Goal: Task Accomplishment & Management: Manage account settings

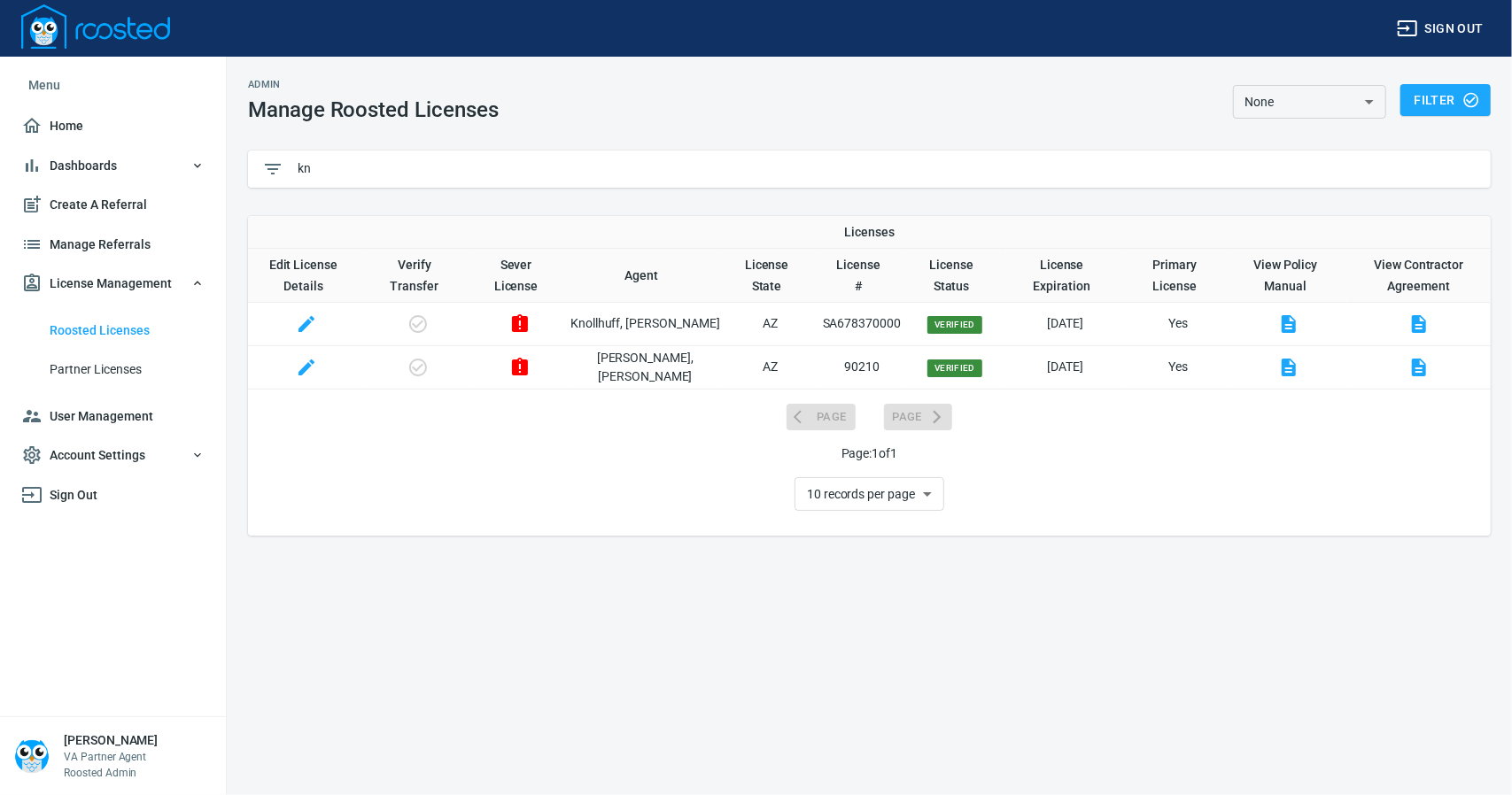
type input "k"
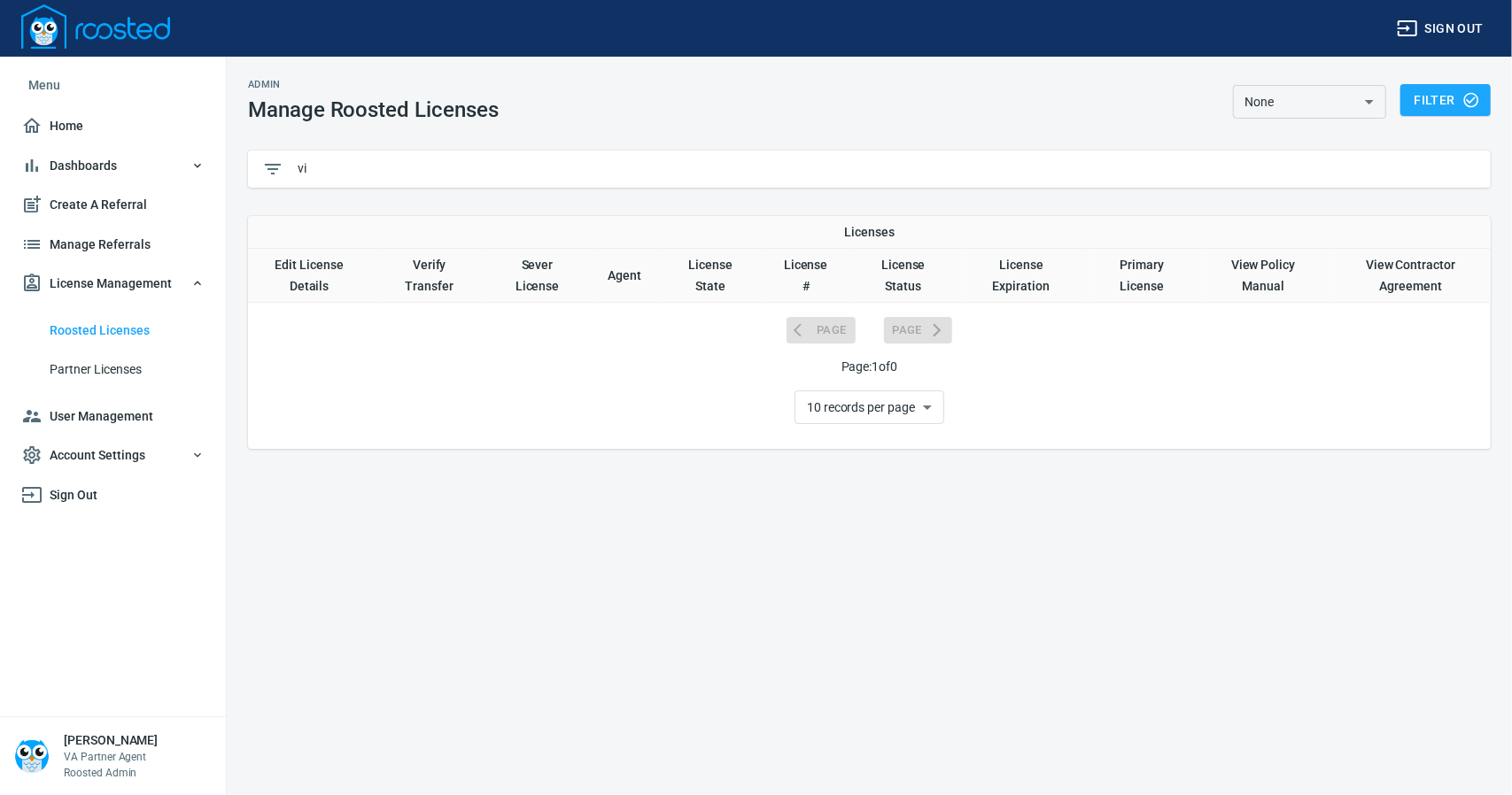
type input "v"
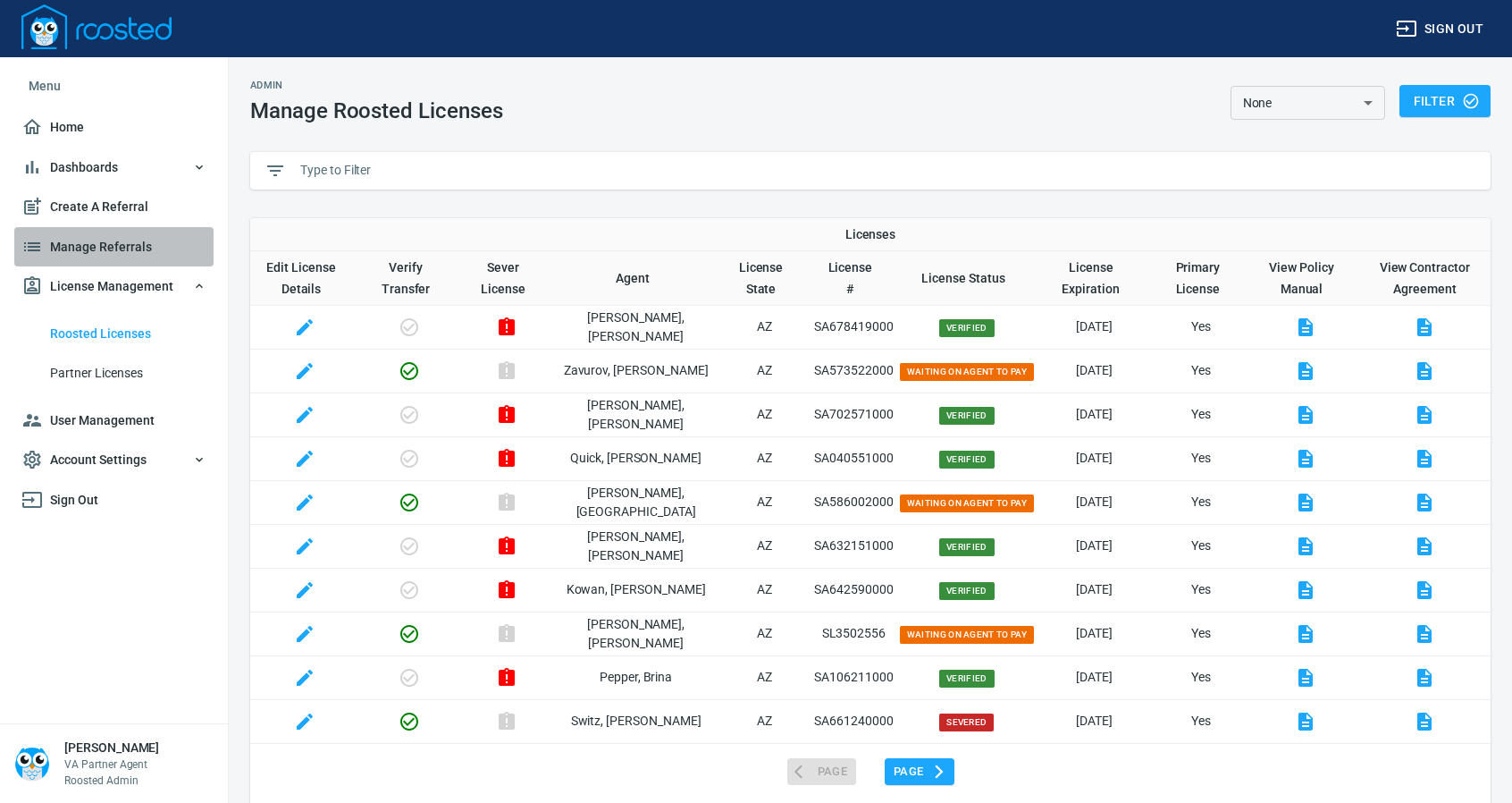
click at [116, 237] on span "Manage Referrals" at bounding box center [113, 248] width 185 height 23
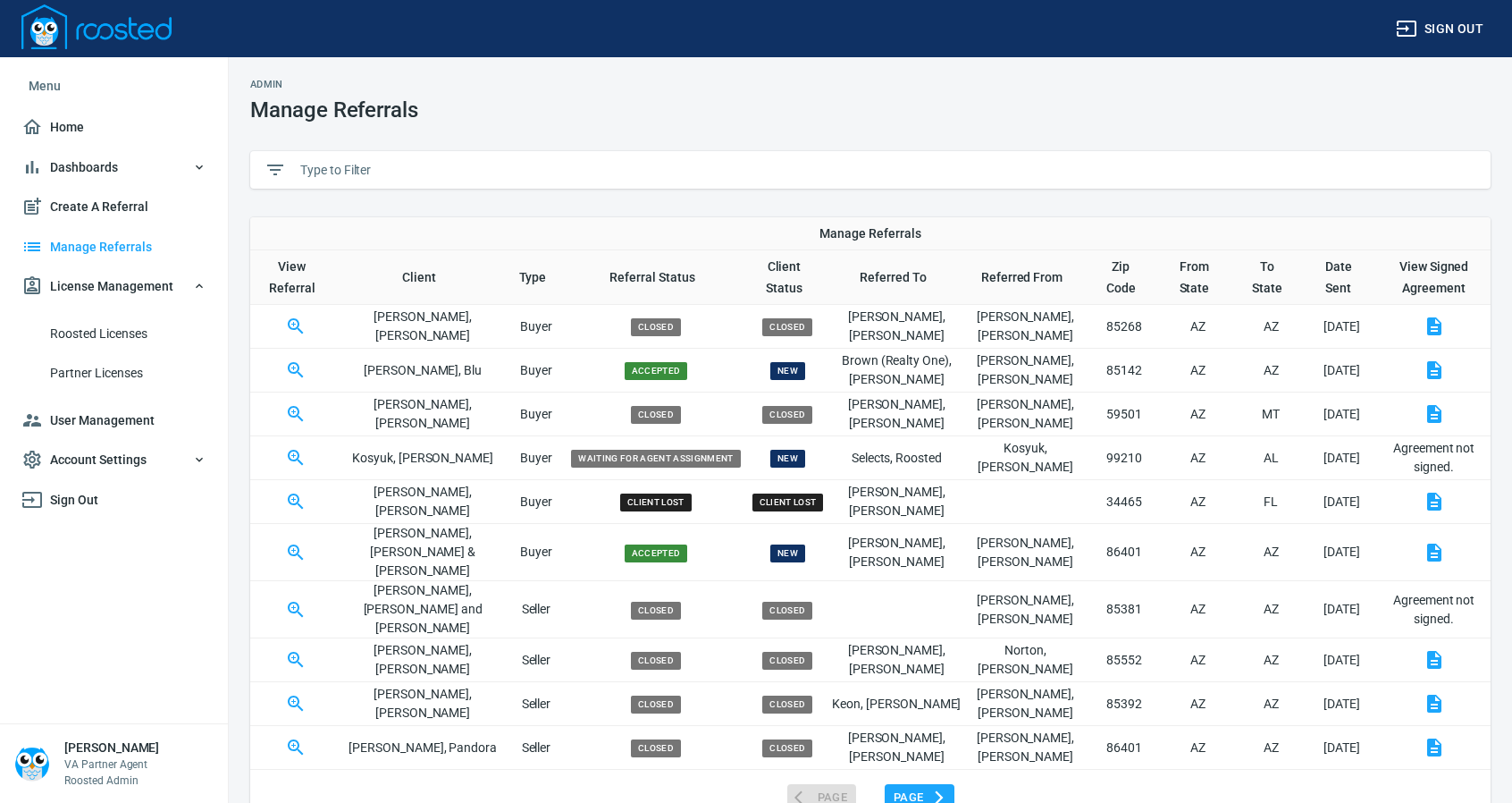
click at [340, 171] on input "text" at bounding box center [888, 170] width 1176 height 27
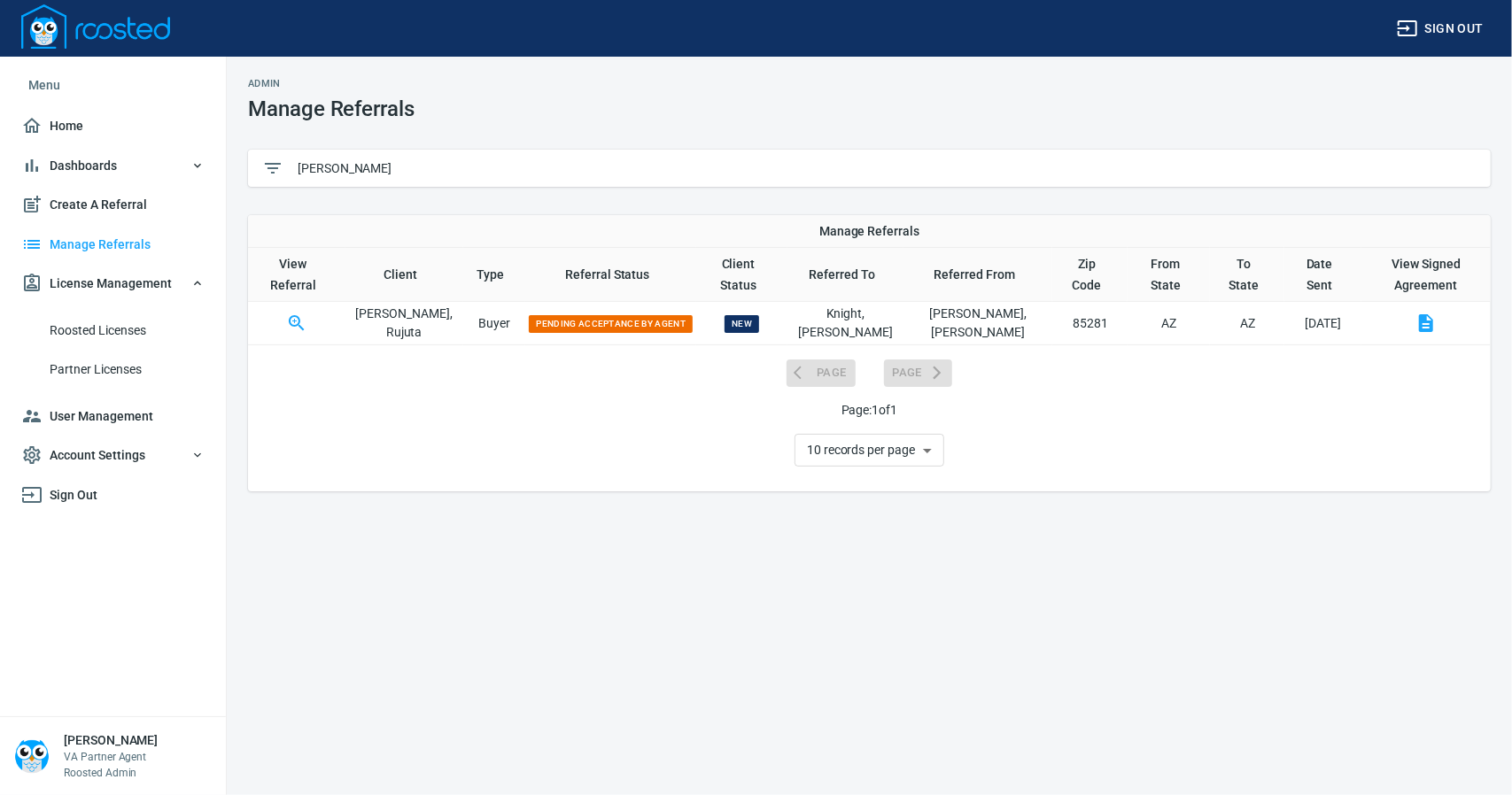
type input "[PERSON_NAME]"
click at [296, 312] on icon "button" at bounding box center [296, 322] width 21 height 21
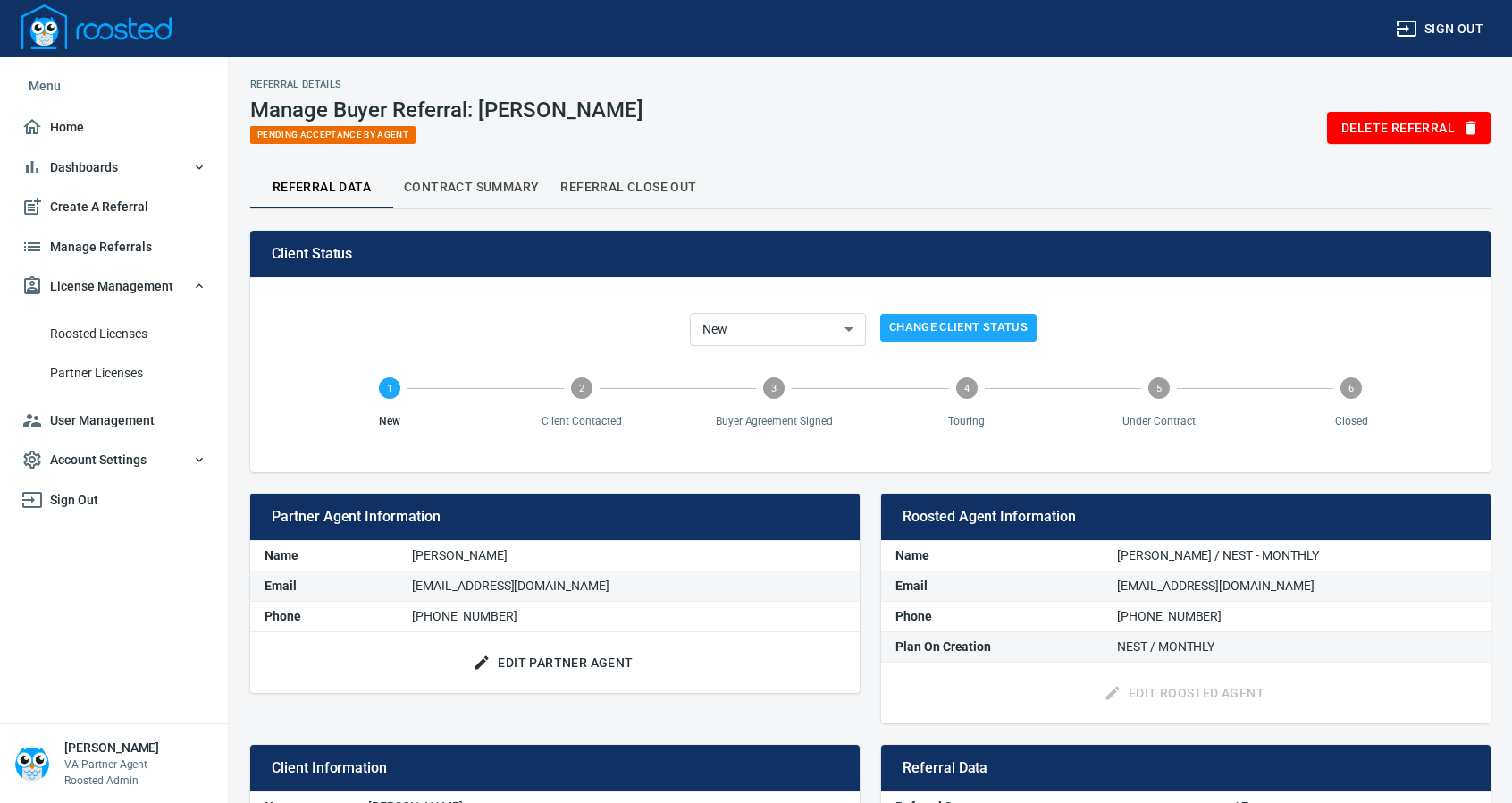
click at [111, 242] on span "Manage Referrals" at bounding box center [113, 248] width 185 height 23
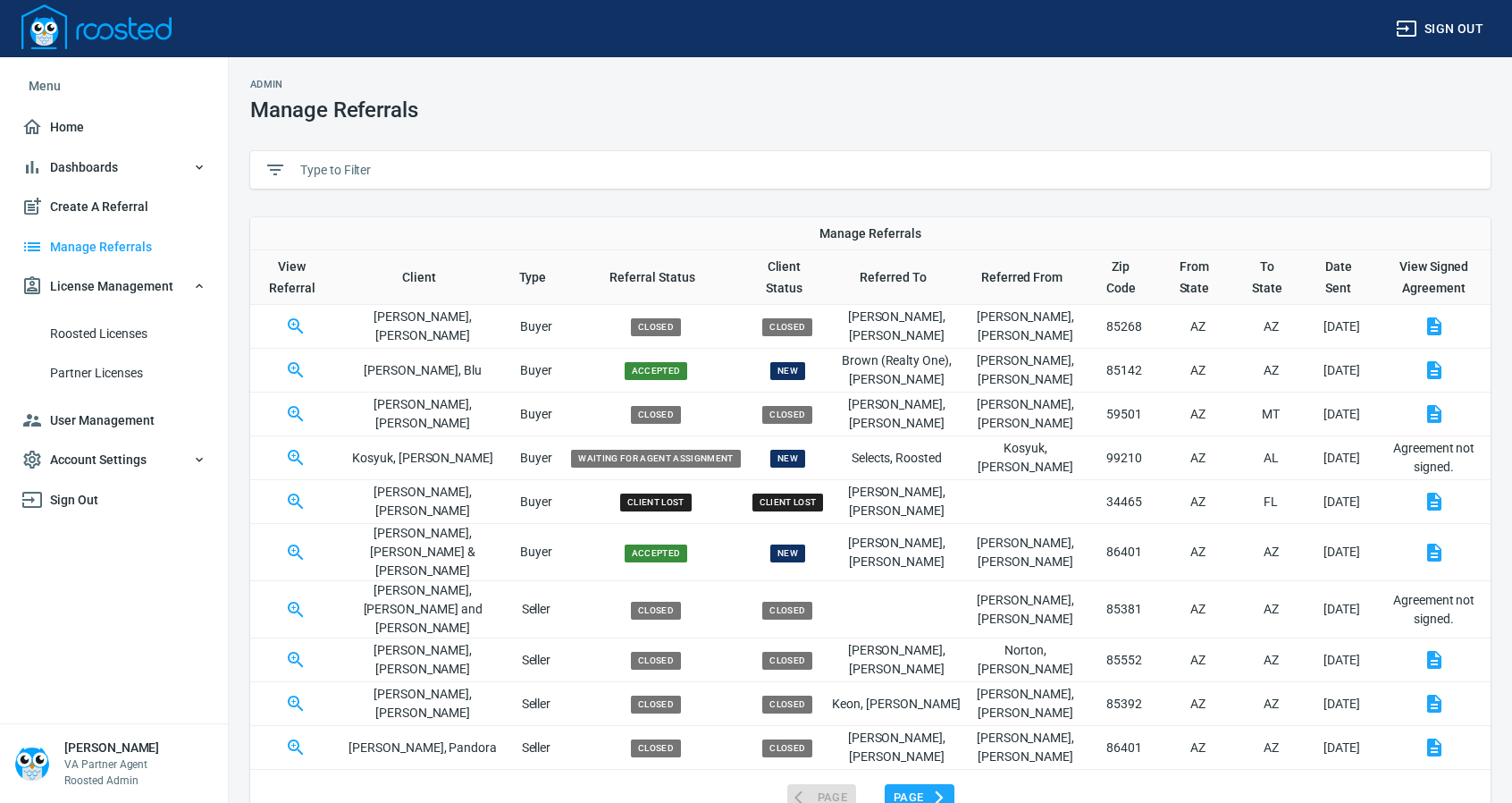
click at [347, 173] on input "text" at bounding box center [888, 170] width 1176 height 27
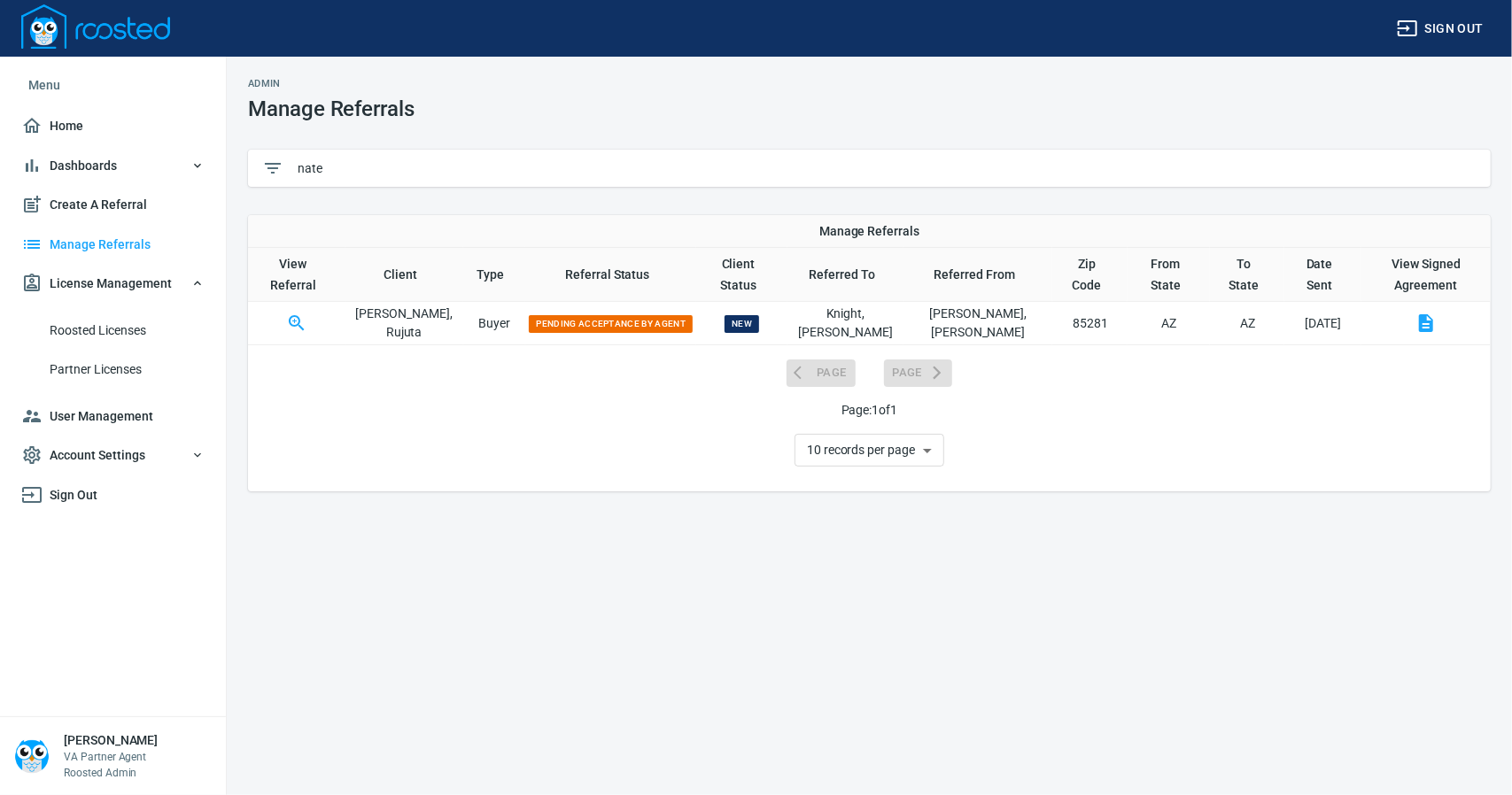
type input "nate"
click at [304, 315] on icon "button" at bounding box center [296, 322] width 15 height 15
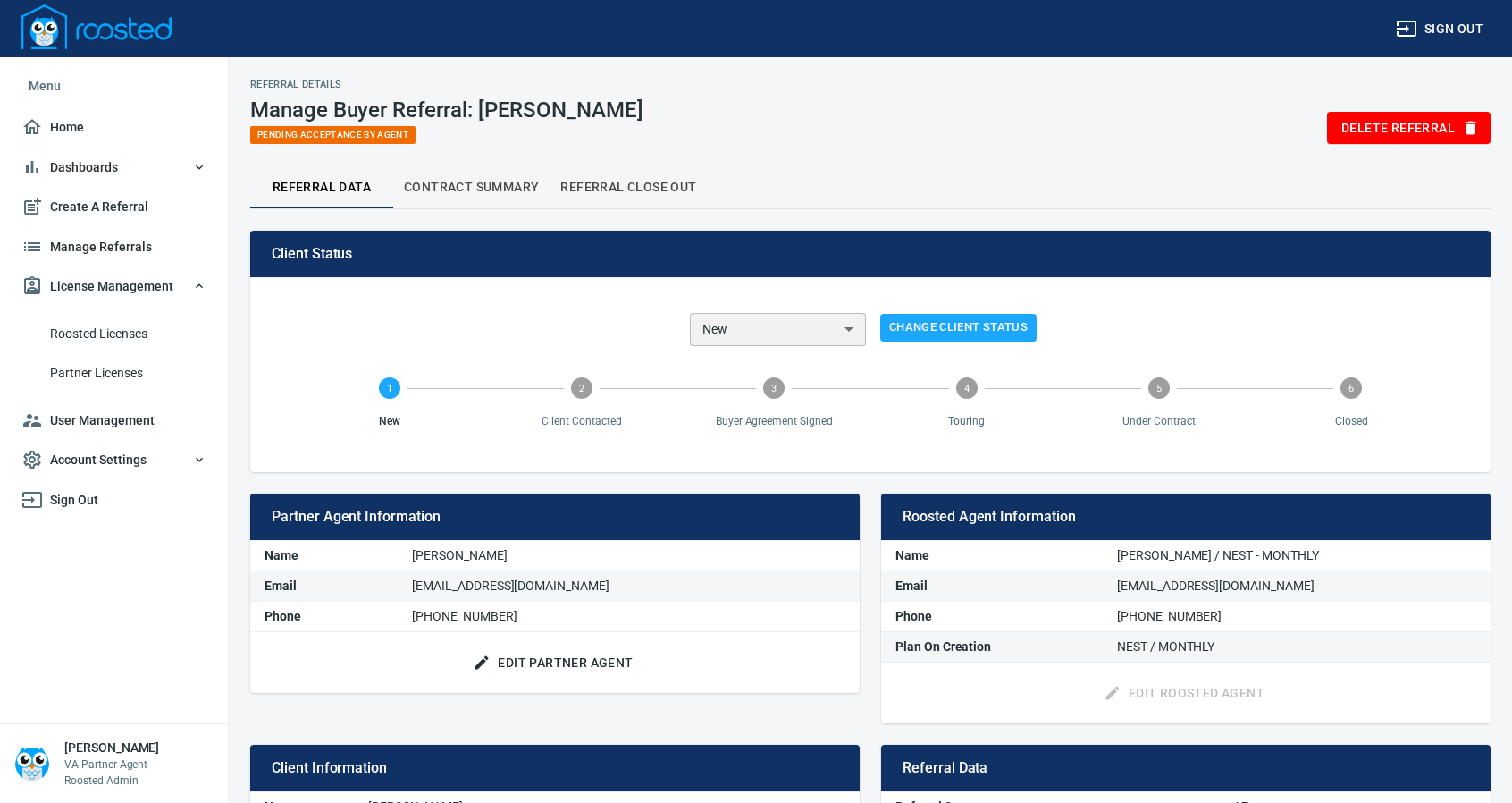
click at [843, 326] on select "New Client Contacted Buyer Agreement Signed Touring Under Contract Closed Clien…" at bounding box center [779, 330] width 176 height 34
select select "closed"
click at [690, 313] on select "New Client Contacted Buyer Agreement Signed Touring Under Contract Closed Clien…" at bounding box center [779, 330] width 176 height 34
click at [973, 323] on span "Change Client Status" at bounding box center [959, 327] width 139 height 21
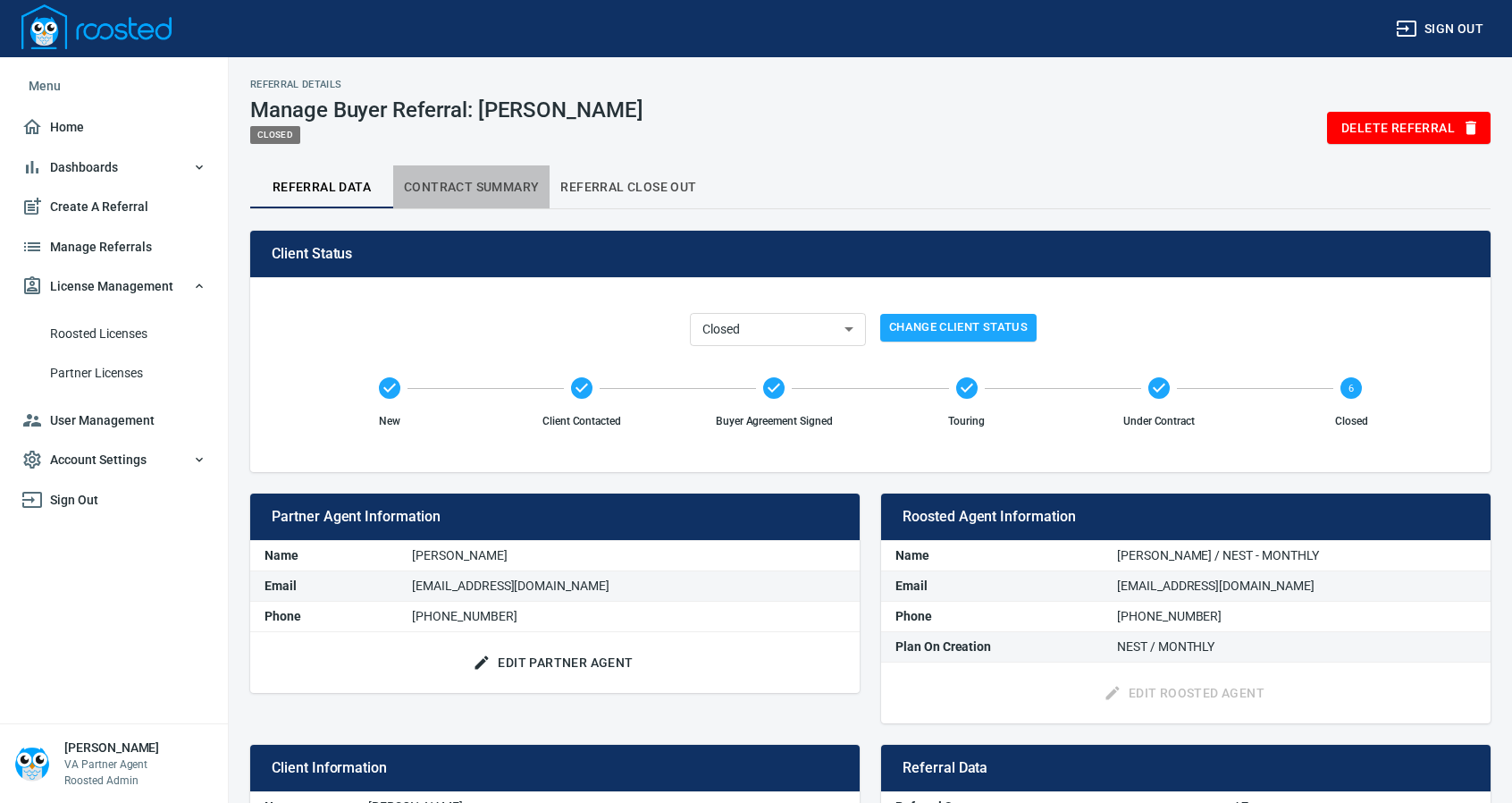
click at [466, 179] on span "Contract Summary" at bounding box center [472, 188] width 135 height 23
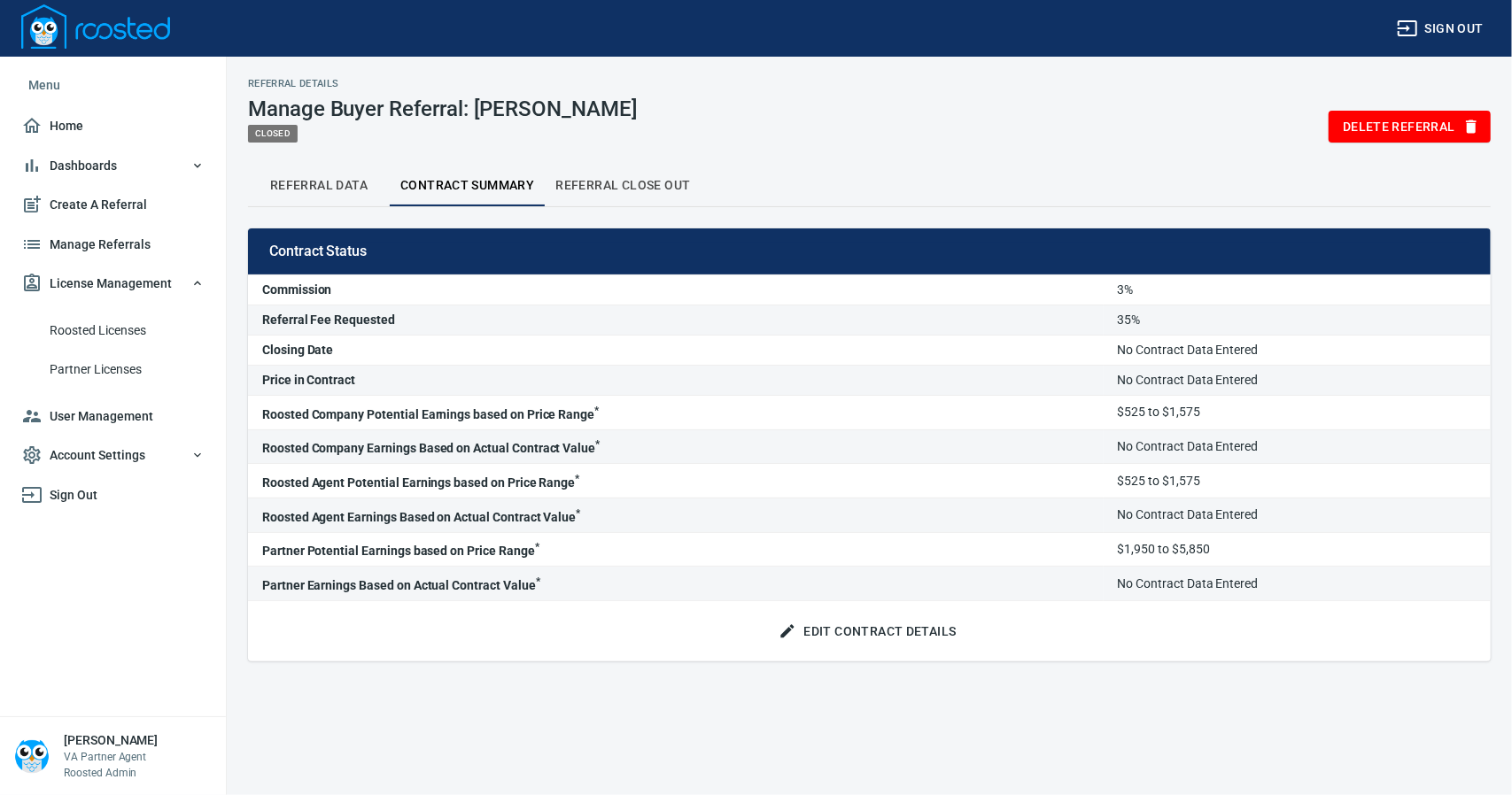
click at [868, 620] on span "Edit Contract Details" at bounding box center [868, 632] width 174 height 22
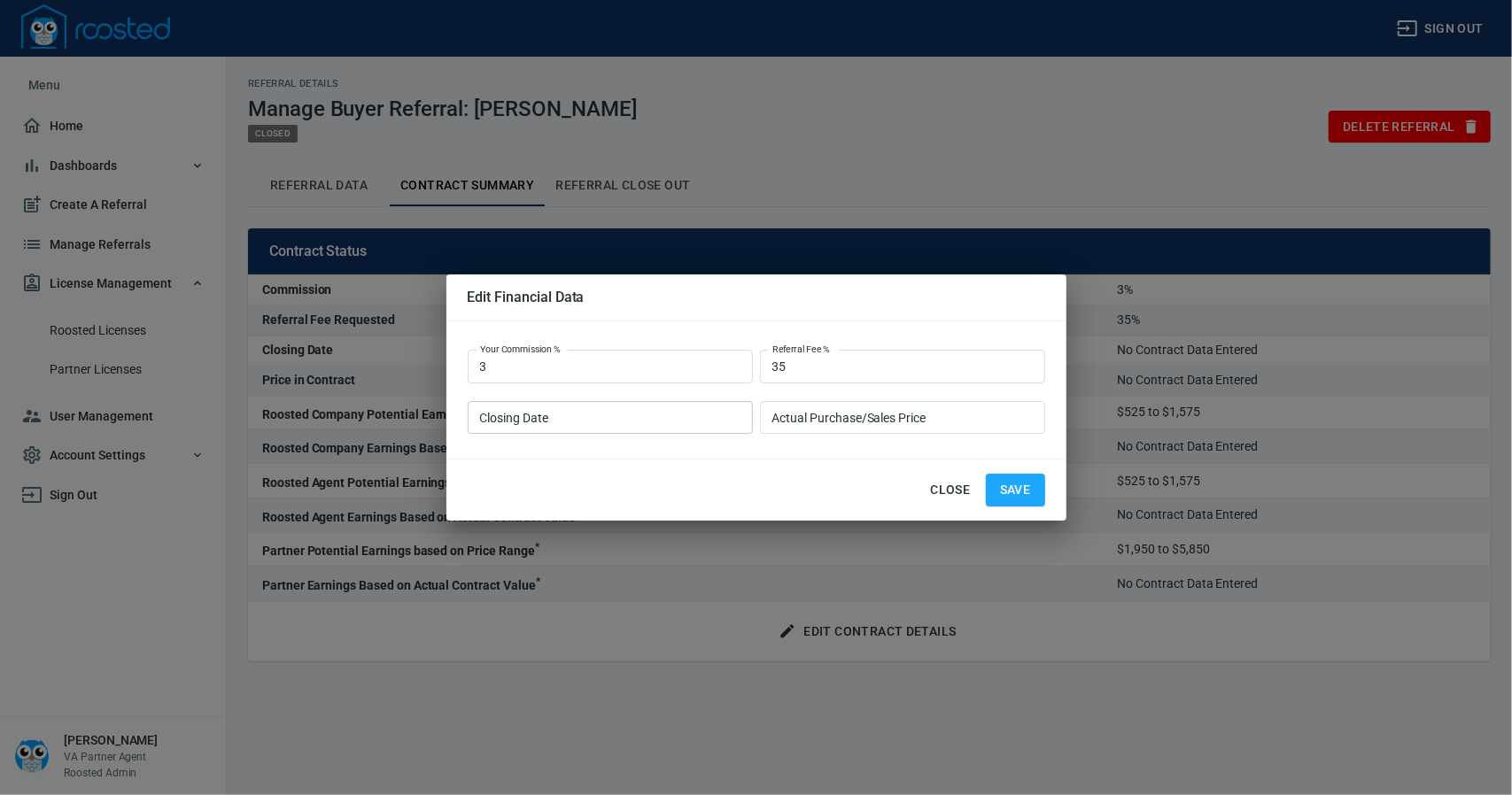
click at [610, 422] on input "Closing Date" at bounding box center [610, 418] width 285 height 33
type input "[DATE]"
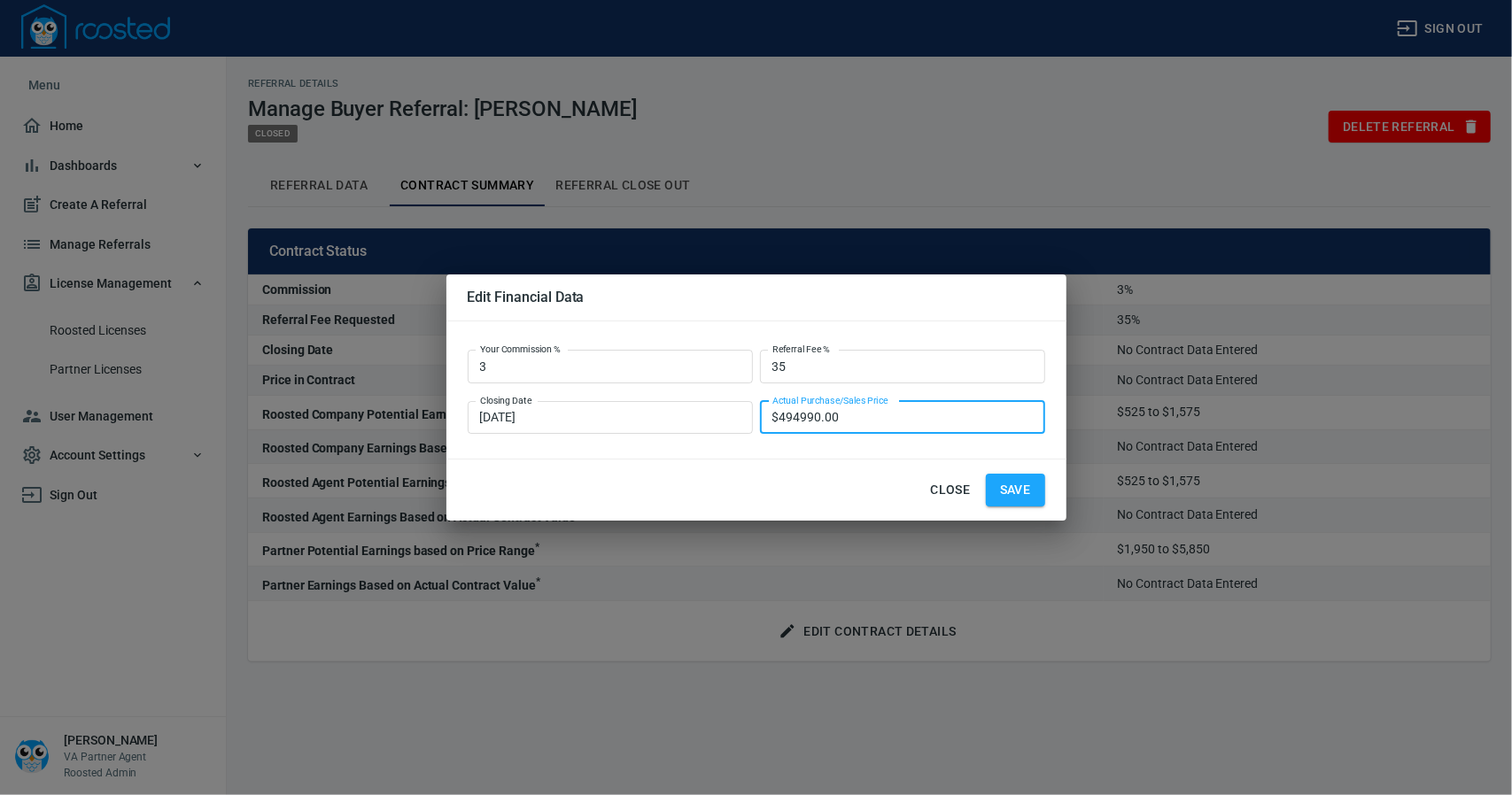
type input "$494990.00"
click at [1015, 498] on span "Save" at bounding box center [1015, 490] width 31 height 22
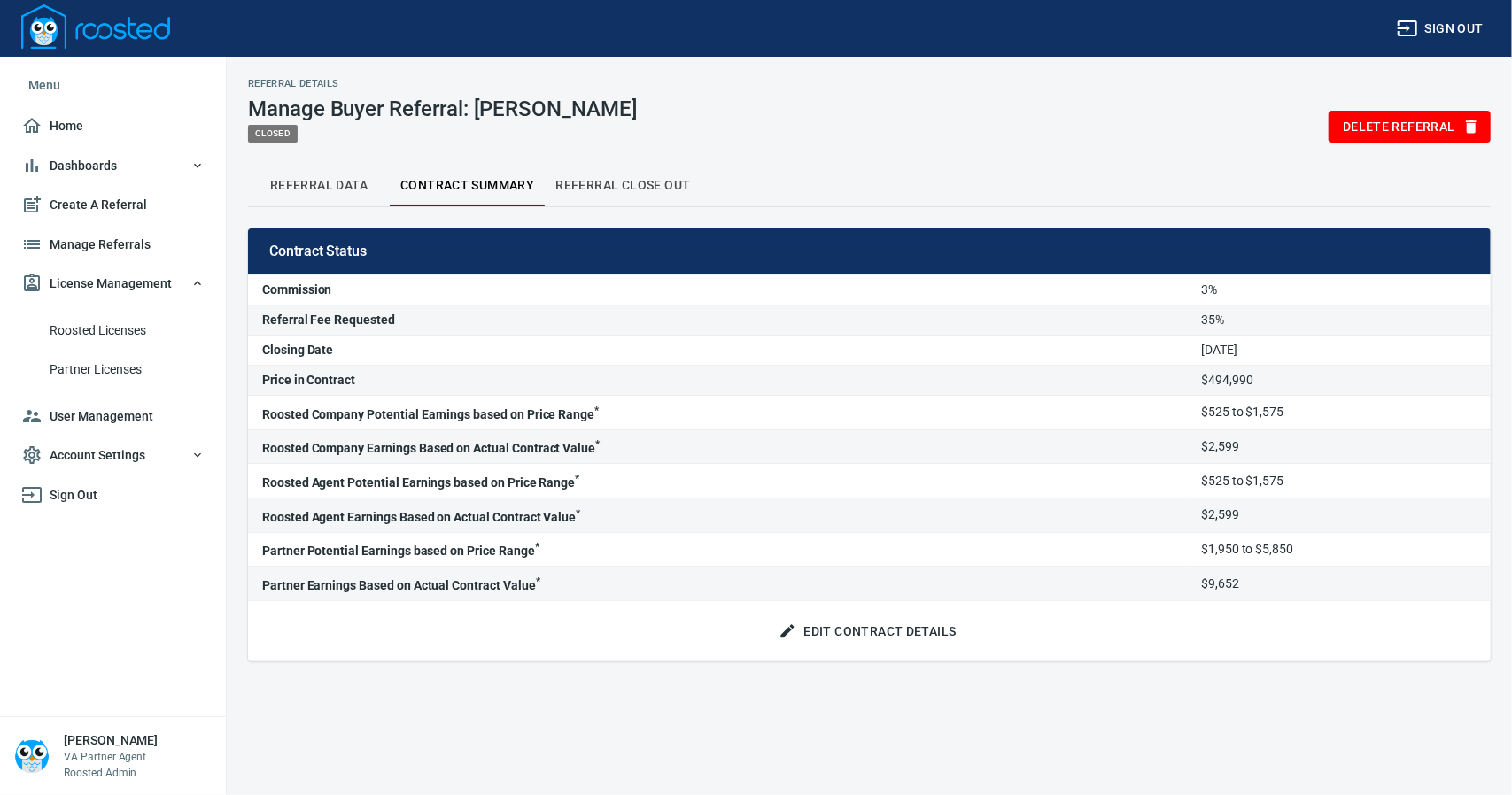
click at [612, 183] on span "Referral Close Out" at bounding box center [623, 186] width 135 height 22
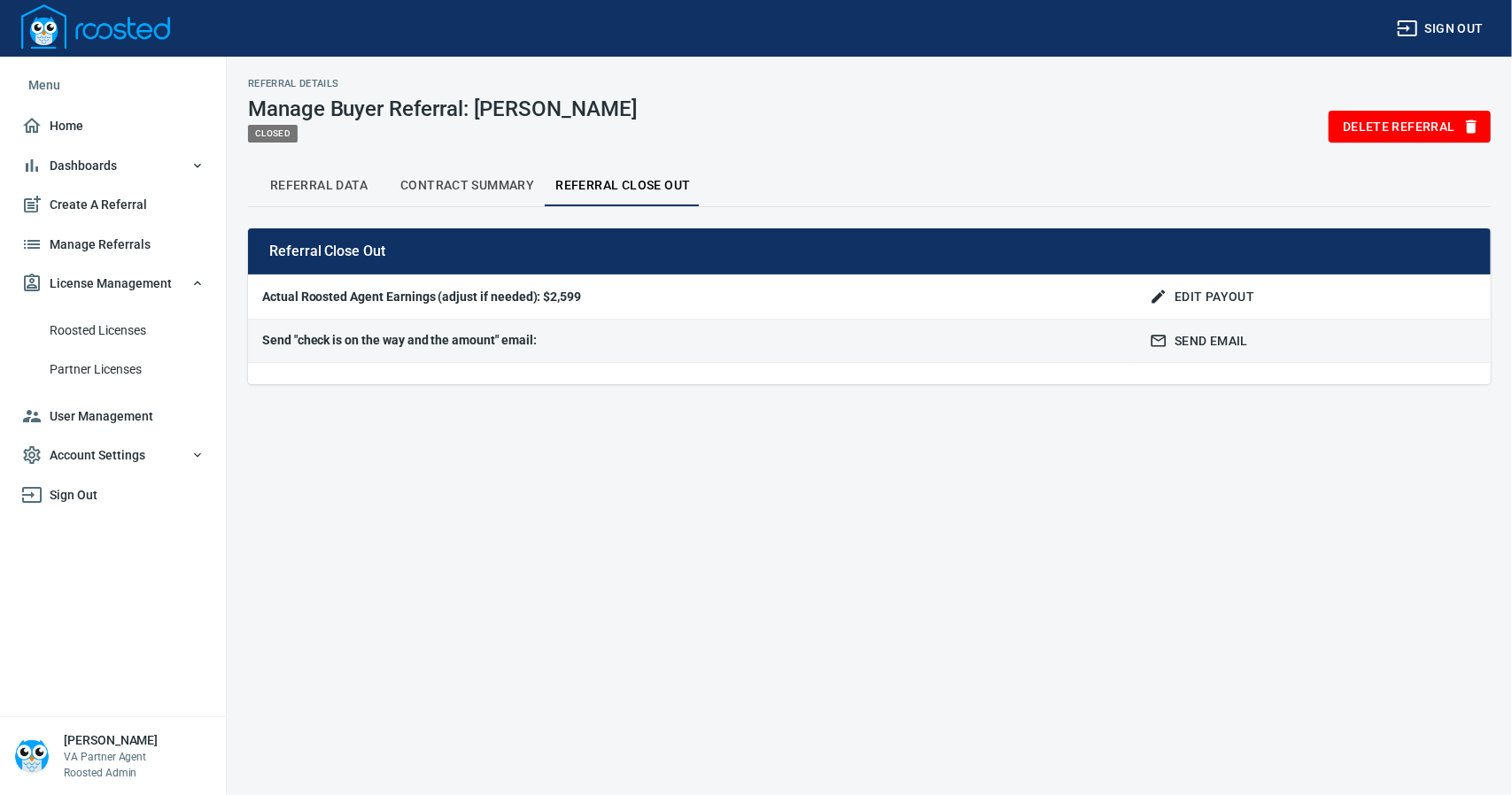
drag, startPoint x: 1131, startPoint y: 1, endPoint x: 470, endPoint y: 179, distance: 684.5
click at [463, 183] on span "Contract Summary" at bounding box center [467, 186] width 134 height 22
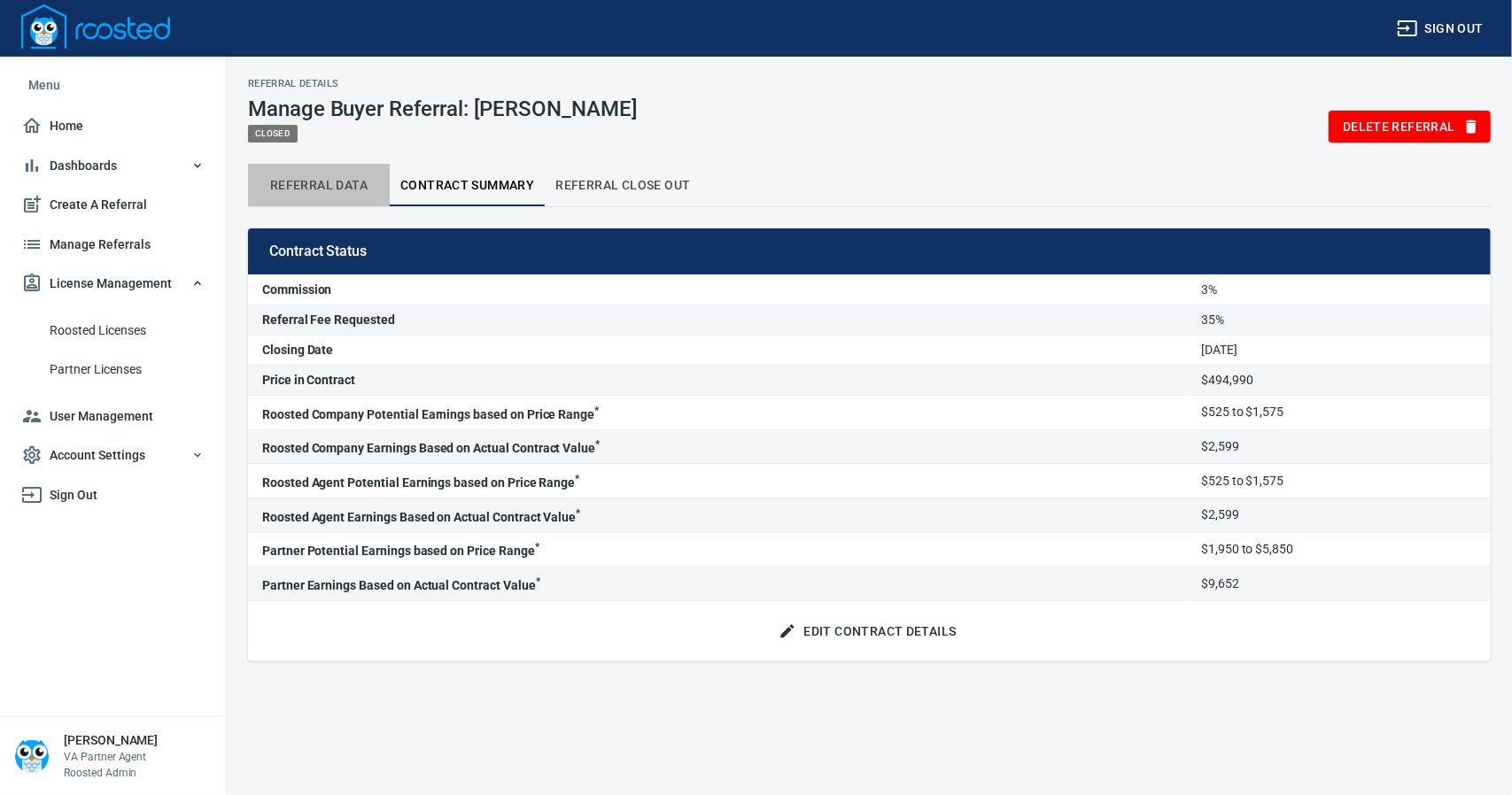
click at [298, 187] on span "Referral Data" at bounding box center [319, 186] width 121 height 22
select select "closed"
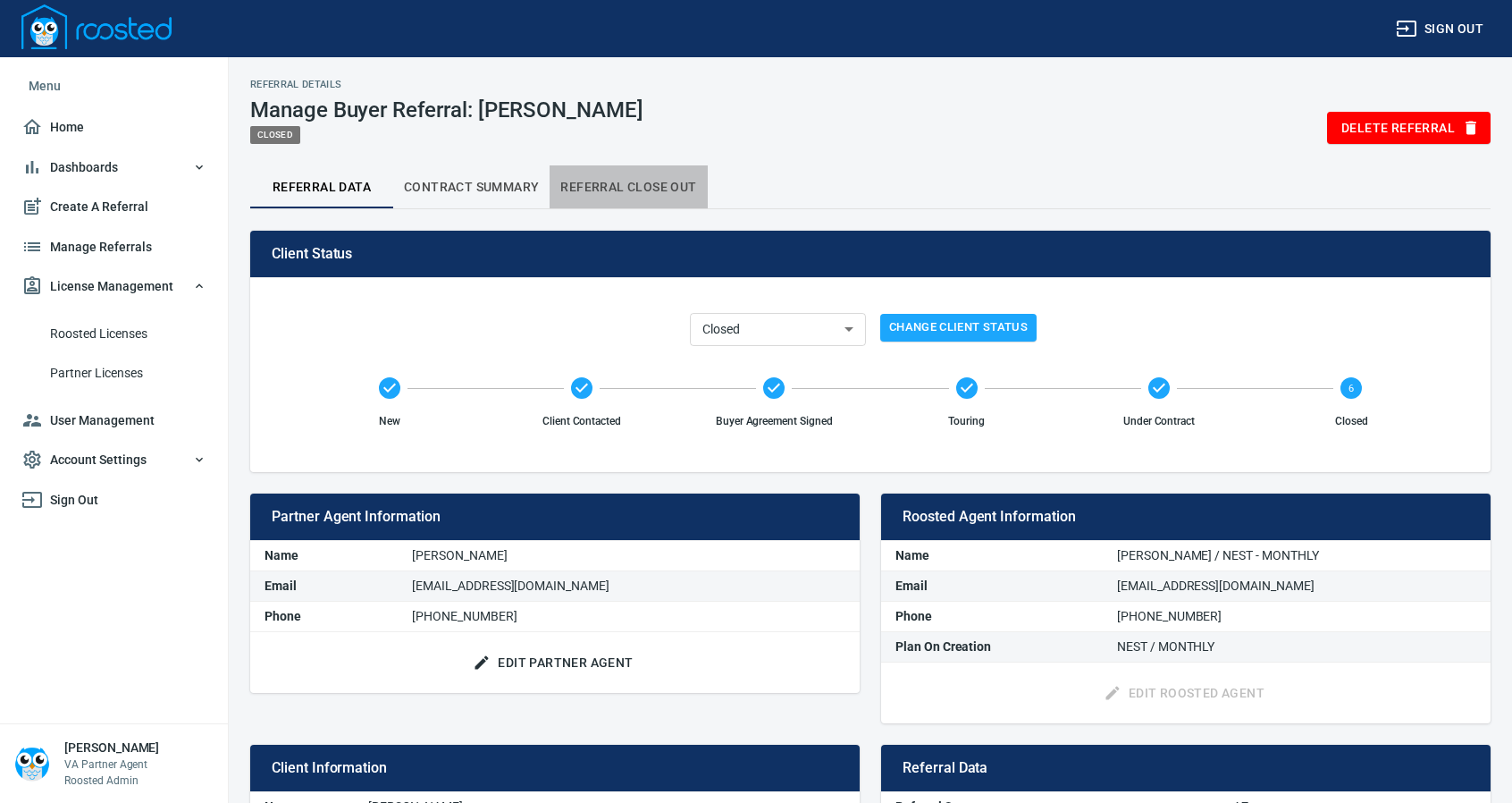
click at [635, 183] on span "Referral Close Out" at bounding box center [628, 188] width 136 height 23
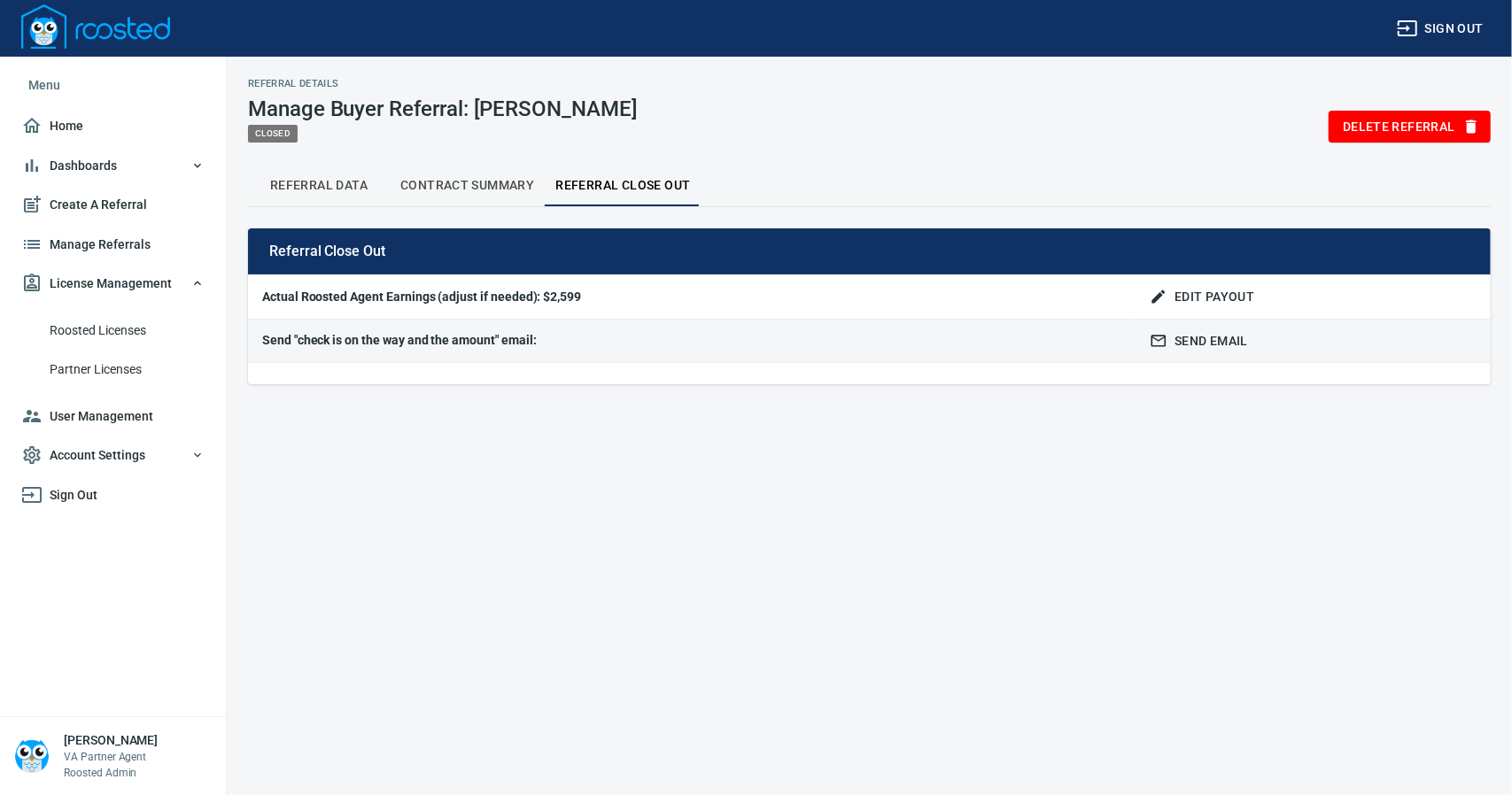
click at [1222, 293] on span "Edit Payout" at bounding box center [1203, 297] width 101 height 22
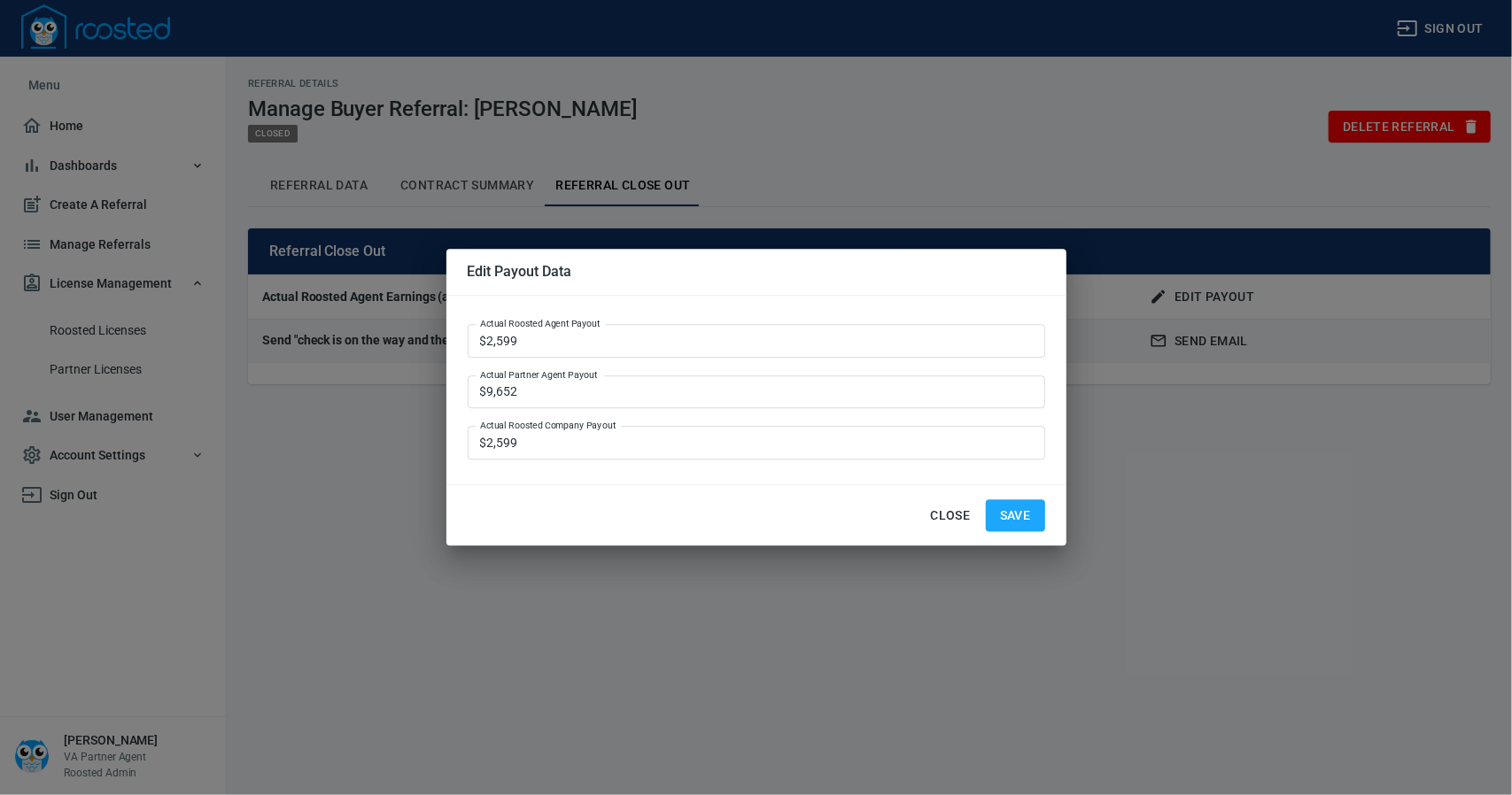
click at [951, 516] on span "Close" at bounding box center [951, 515] width 43 height 22
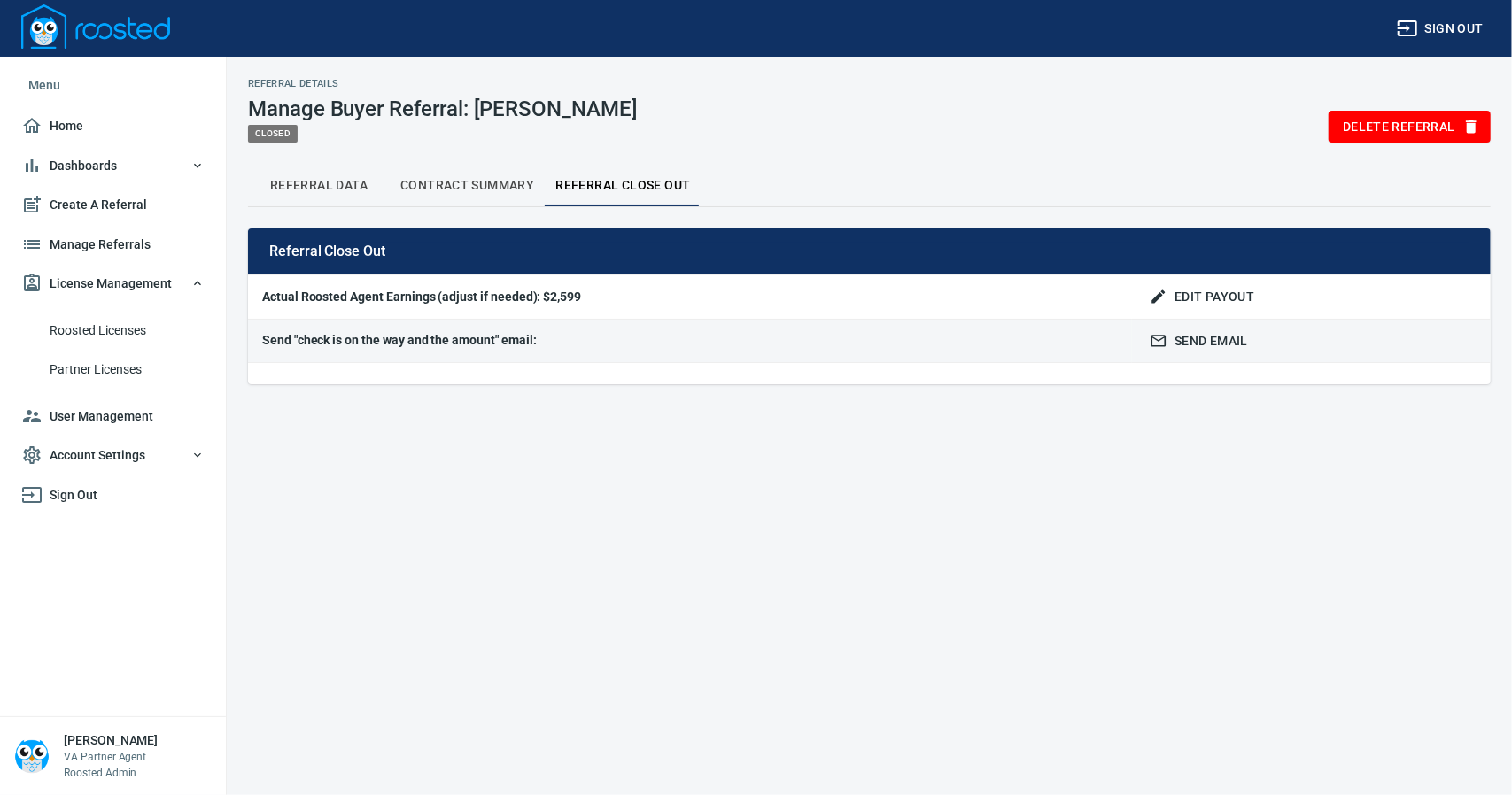
click at [469, 189] on span "Contract Summary" at bounding box center [467, 186] width 134 height 22
